Goal: Obtain resource: Obtain resource

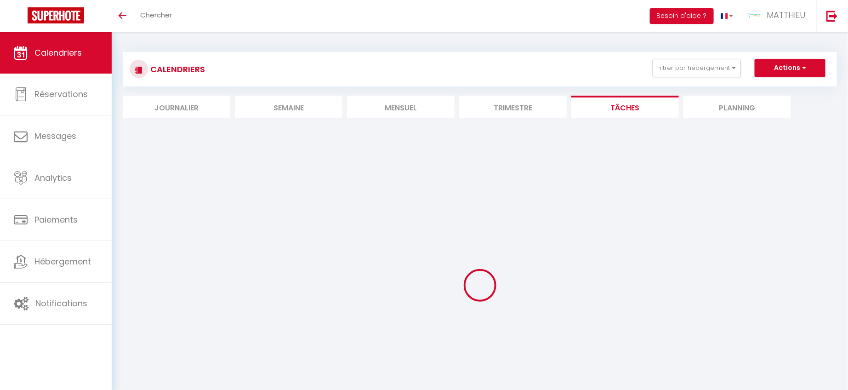
select select
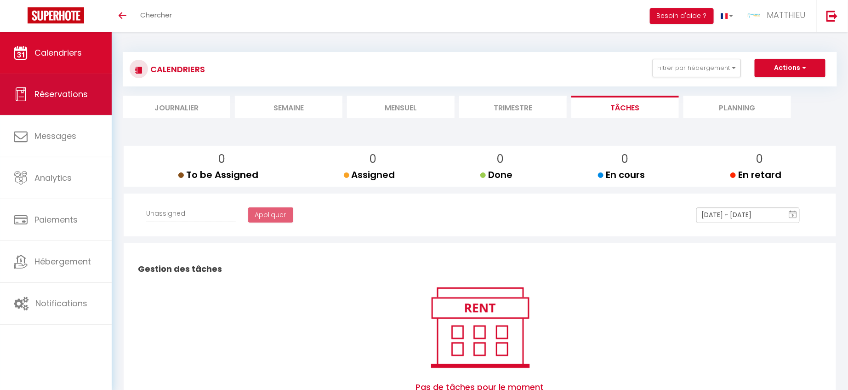
click at [83, 93] on span "Réservations" at bounding box center [60, 93] width 53 height 11
select select "not_cancelled"
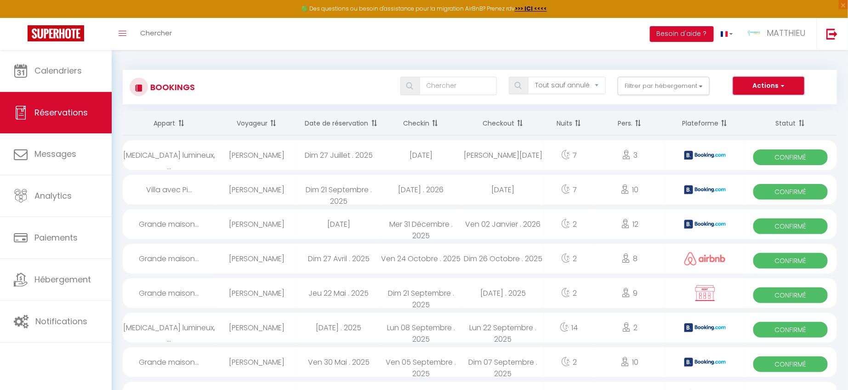
click at [768, 89] on button "Actions" at bounding box center [768, 86] width 71 height 18
click at [755, 121] on link "Exporter les réservations" at bounding box center [755, 118] width 98 height 12
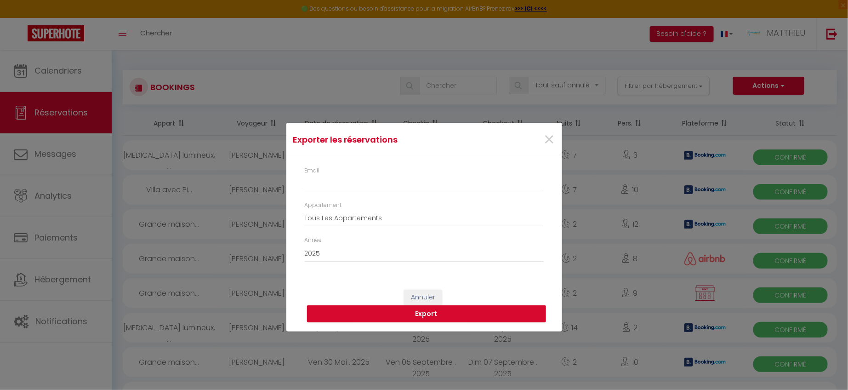
type input "[EMAIL_ADDRESS][DOMAIN_NAME]"
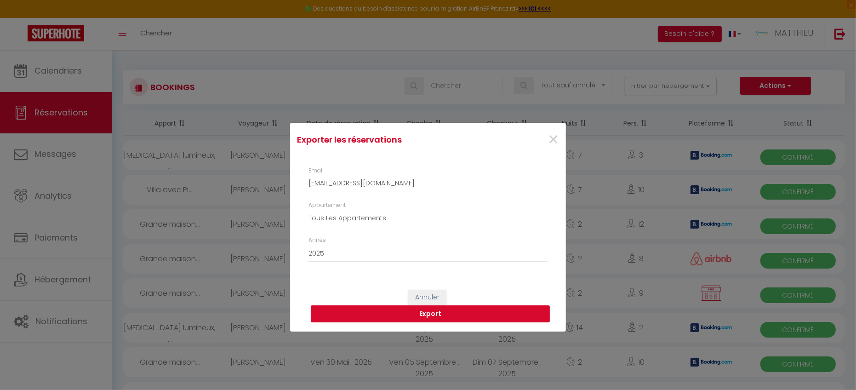
click at [457, 314] on button "Export" at bounding box center [430, 313] width 239 height 17
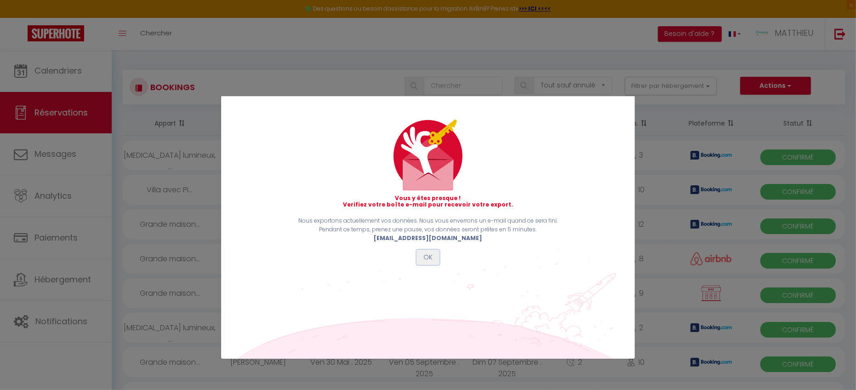
click at [428, 254] on button "OK" at bounding box center [428, 258] width 23 height 16
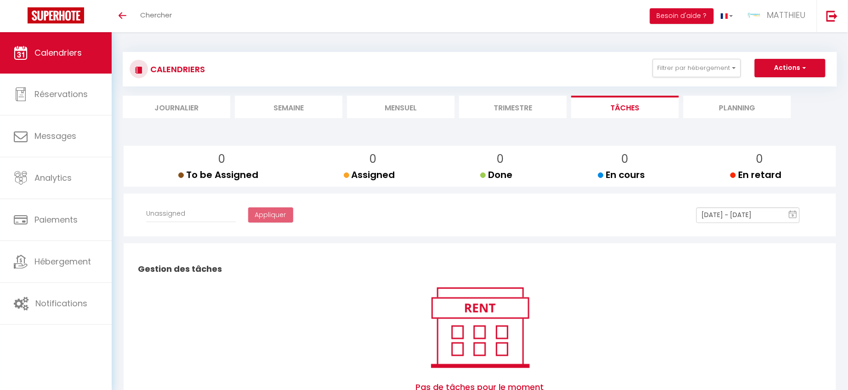
select select
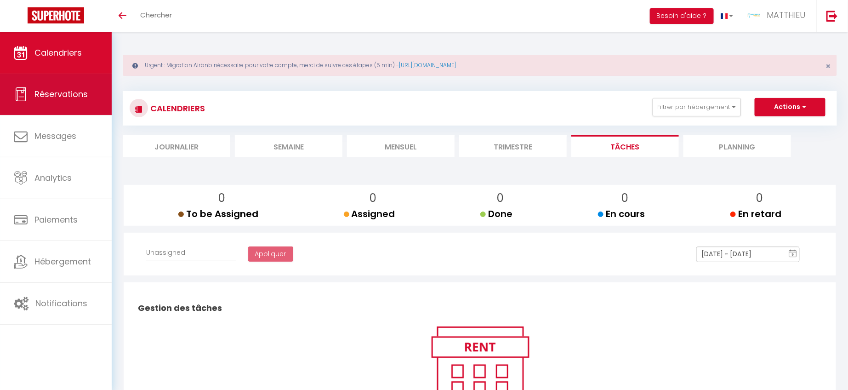
click at [36, 99] on span "Réservations" at bounding box center [60, 93] width 53 height 11
select select "not_cancelled"
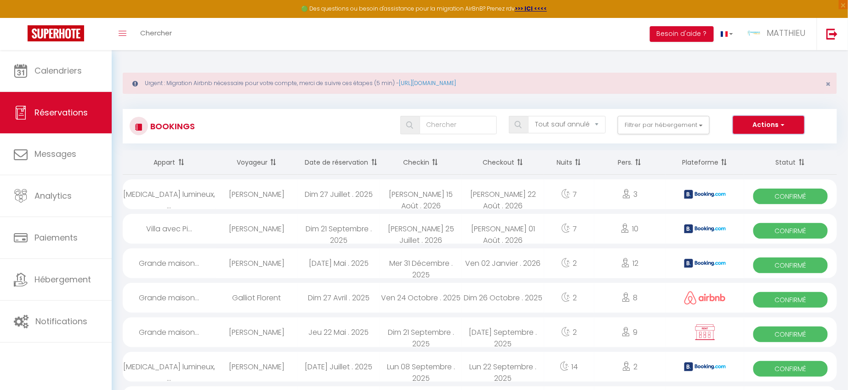
click at [759, 119] on button "Actions" at bounding box center [768, 125] width 71 height 18
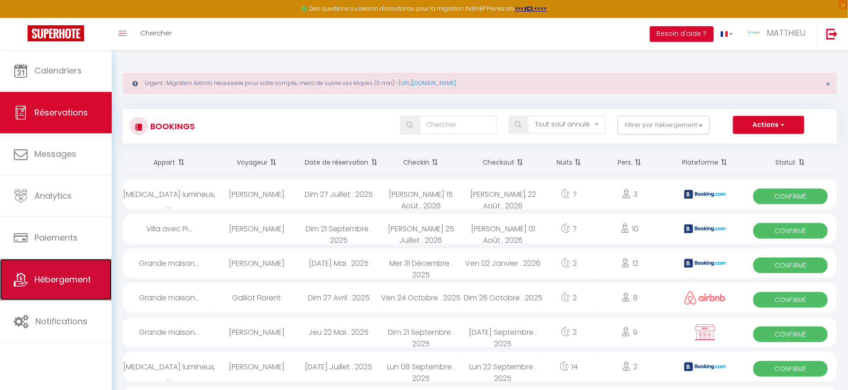
click at [84, 285] on link "Hébergement" at bounding box center [56, 279] width 112 height 41
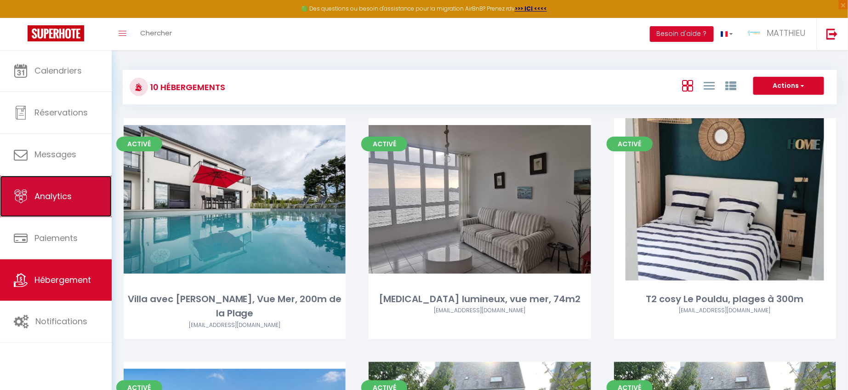
click at [73, 200] on link "Analytics" at bounding box center [56, 196] width 112 height 41
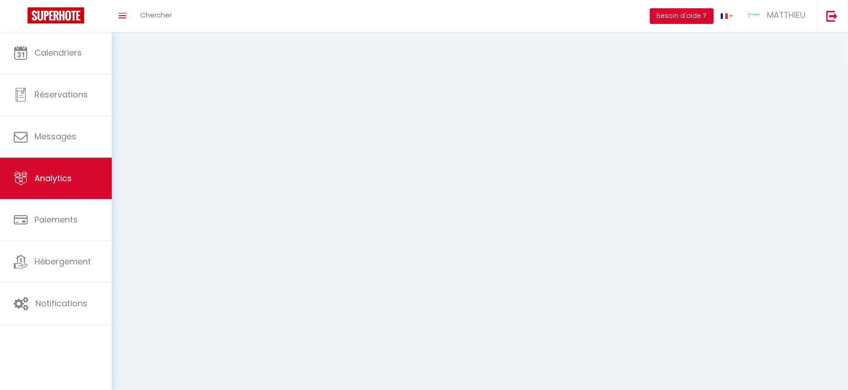
select select "2025"
select select "10"
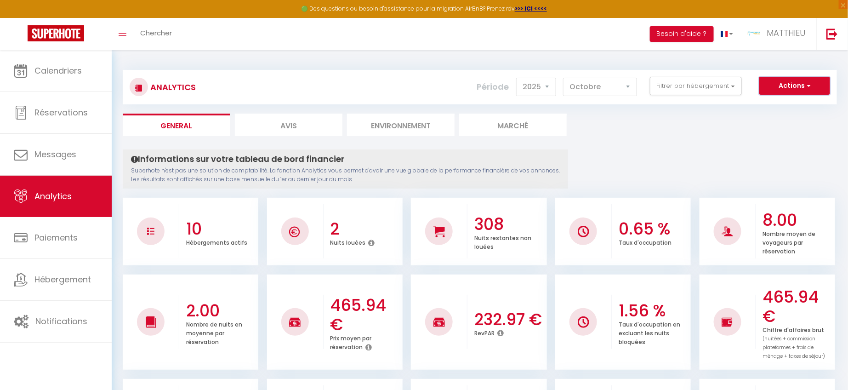
click at [779, 89] on button "Actions" at bounding box center [794, 86] width 71 height 18
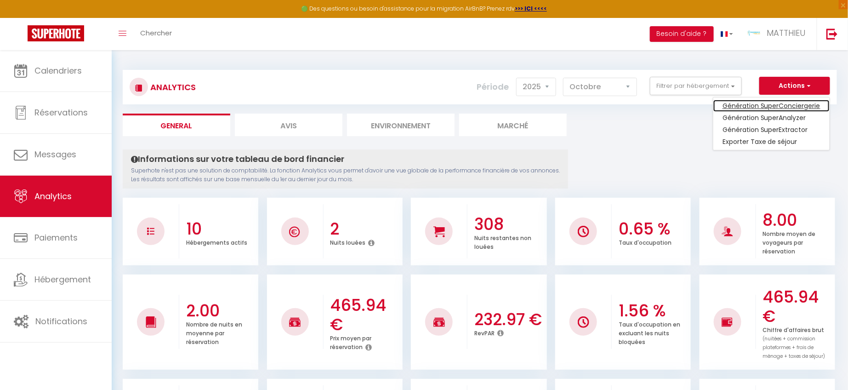
click at [794, 107] on link "Génération SuperConciergerie" at bounding box center [771, 106] width 116 height 12
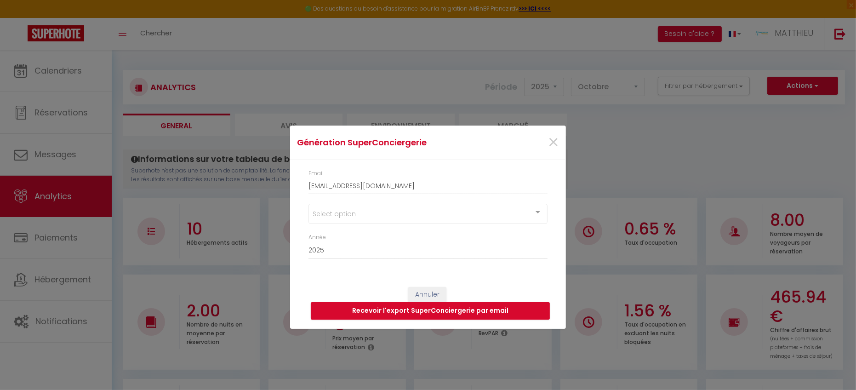
click at [504, 207] on div "Select option" at bounding box center [427, 214] width 239 height 20
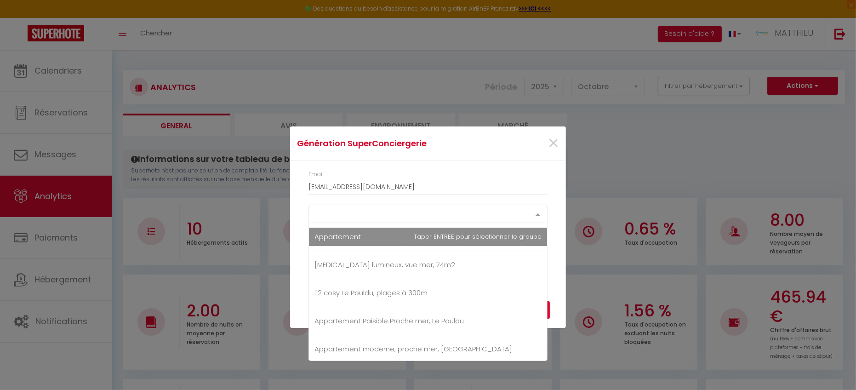
click at [488, 223] on div "Select option Appartement [MEDICAL_DATA] lumineux, vue mer, 74m2 T2 cosy [GEOGR…" at bounding box center [427, 214] width 239 height 18
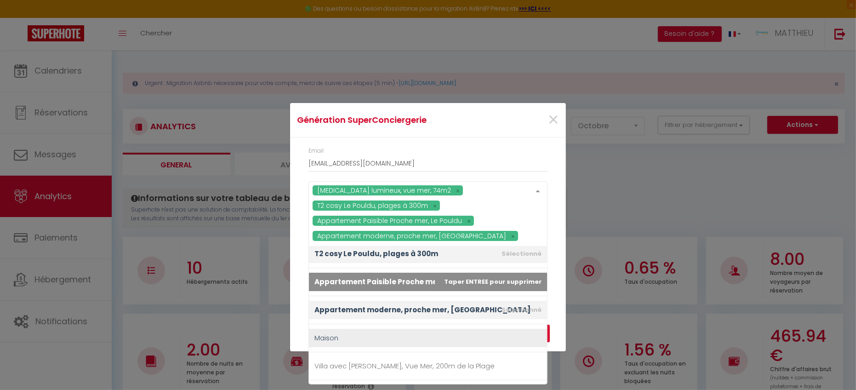
scroll to position [64, 0]
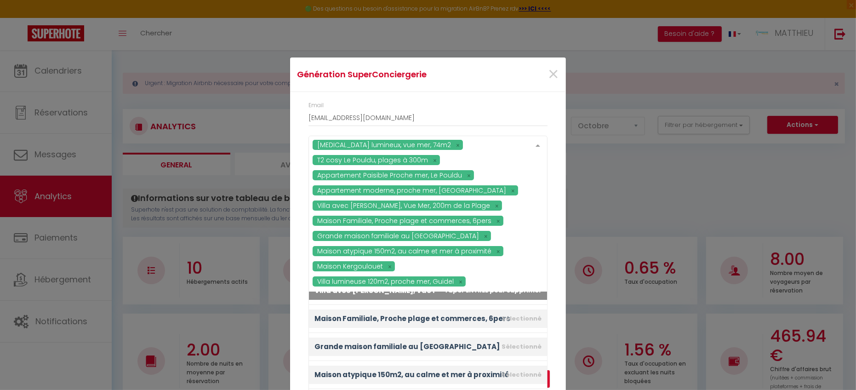
scroll to position [317, 0]
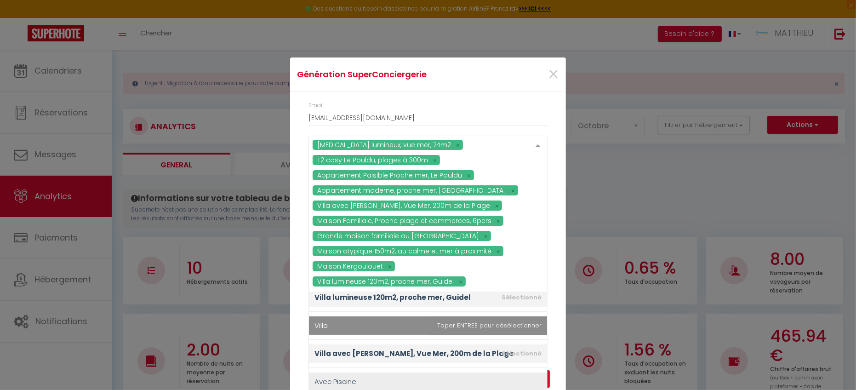
click at [479, 326] on span "Villa" at bounding box center [428, 325] width 238 height 18
click at [476, 320] on span "Villa" at bounding box center [428, 325] width 238 height 18
click at [428, 325] on span "Villa" at bounding box center [428, 325] width 238 height 18
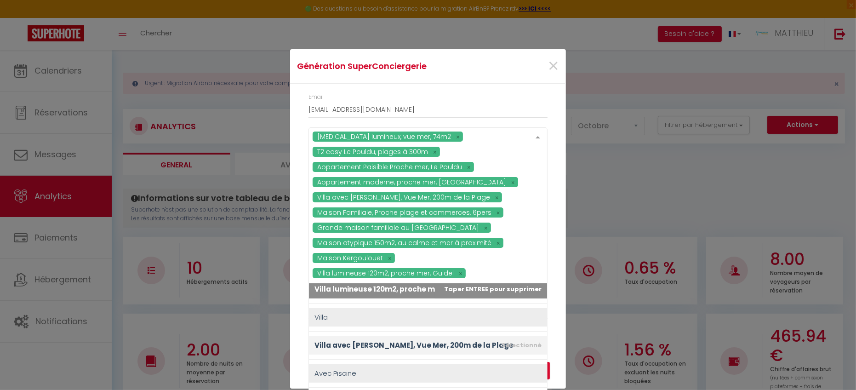
scroll to position [40, 0]
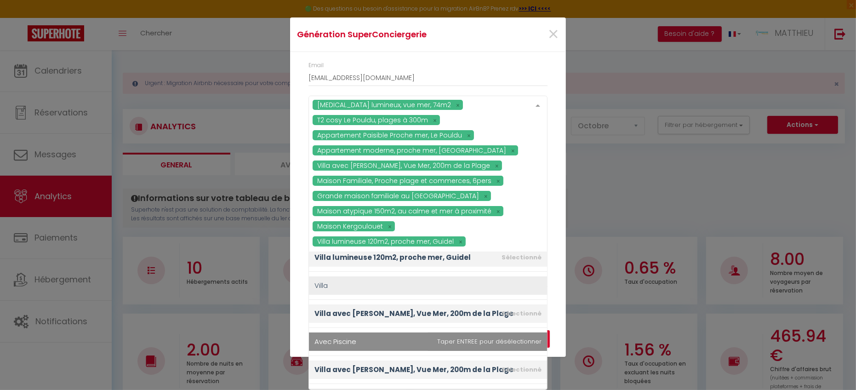
click at [486, 342] on span "Avec Piscine" at bounding box center [428, 341] width 238 height 18
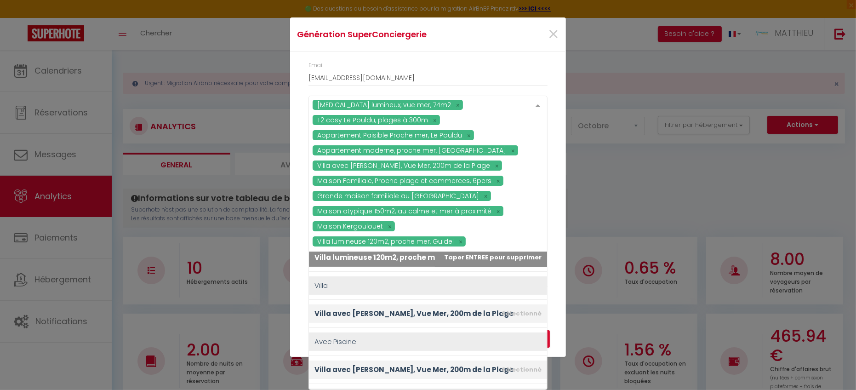
click at [546, 178] on div "[MEDICAL_DATA] lumineux, vue mer, 74m2 T2 cosy [GEOGRAPHIC_DATA], plages à 300m…" at bounding box center [427, 178] width 251 height 165
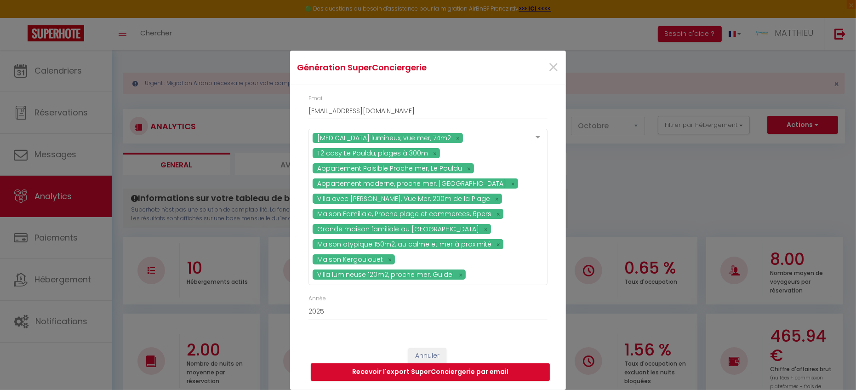
scroll to position [7, 0]
click at [452, 370] on button "Recevoir l'export SuperConciergerie par email" at bounding box center [430, 371] width 239 height 17
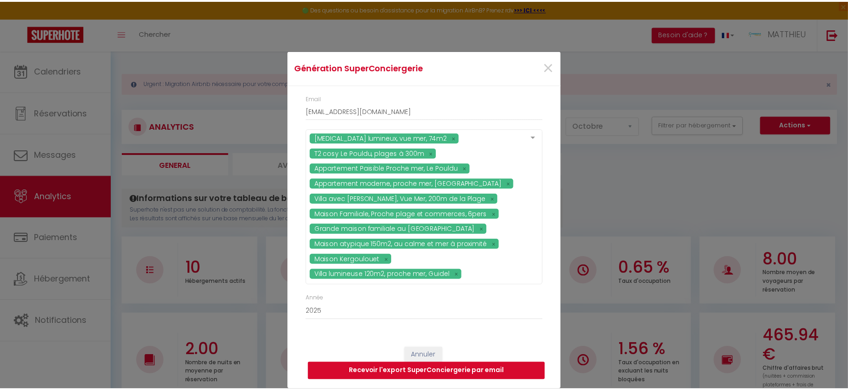
scroll to position [0, 0]
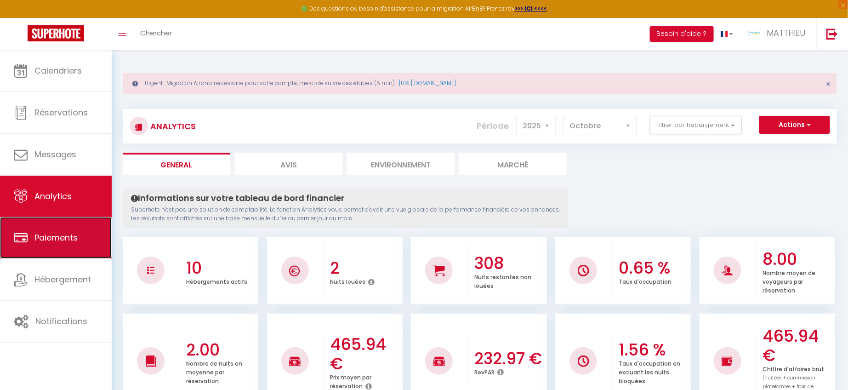
click at [93, 248] on link "Paiements" at bounding box center [56, 237] width 112 height 41
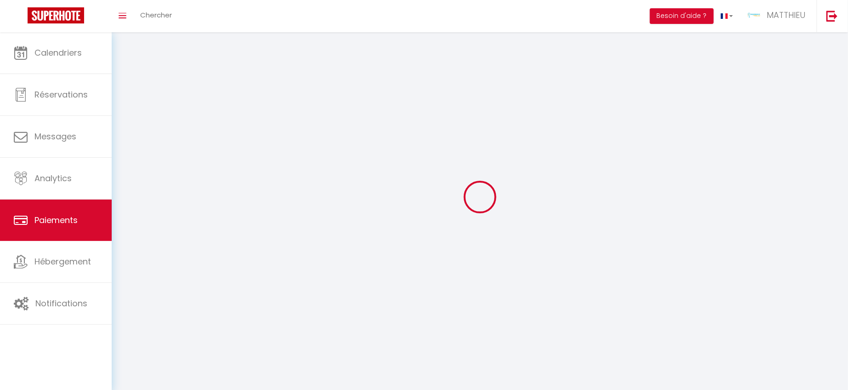
select select "2"
